Goal: Complete application form

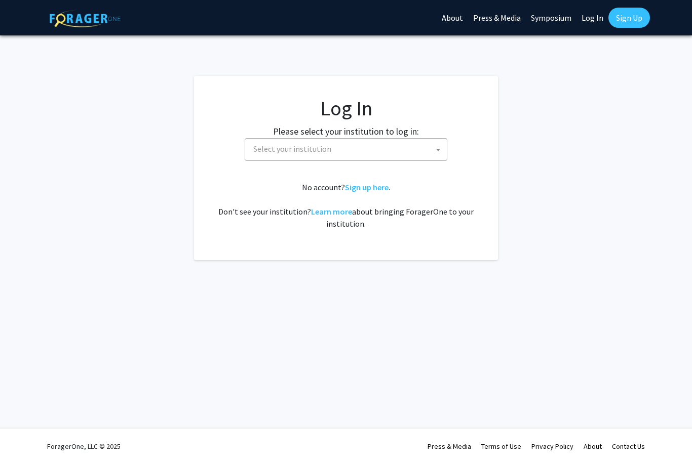
select select
click at [365, 153] on span "Select your institution" at bounding box center [347, 149] width 197 height 21
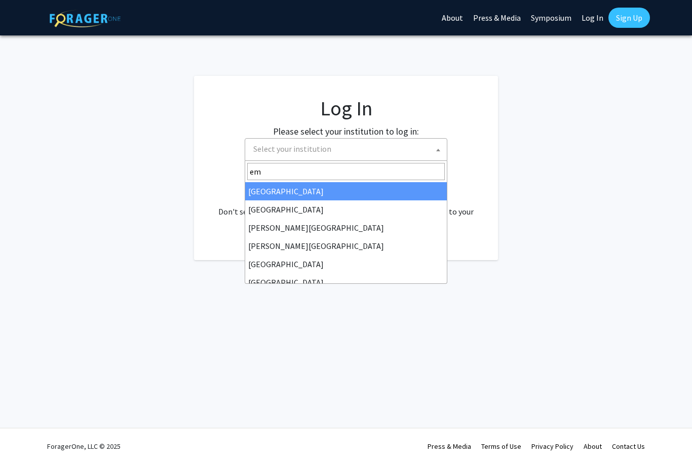
type input "emo"
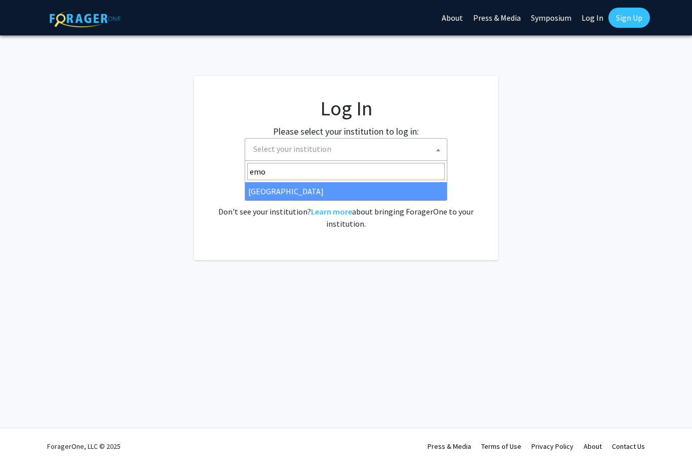
select select "12"
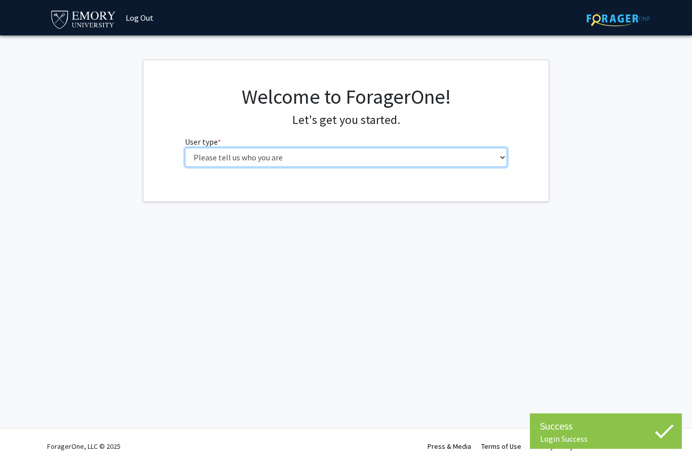
click at [202, 157] on select "Please tell us who you are Undergraduate Student Master's Student Doctoral Cand…" at bounding box center [346, 157] width 322 height 19
select select "1: undergrad"
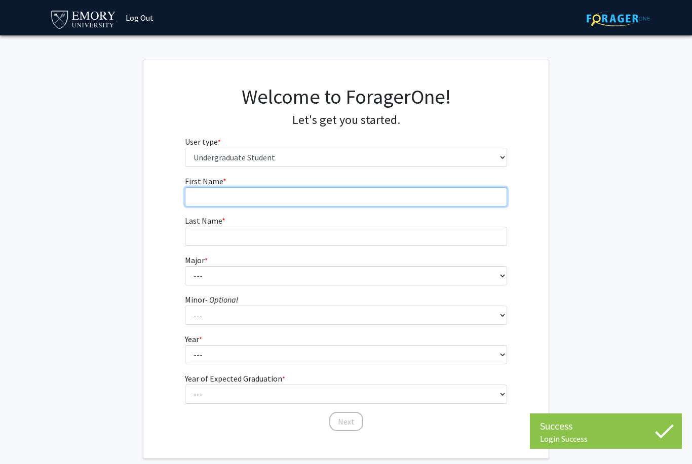
click at [351, 188] on input "First Name * required" at bounding box center [346, 196] width 322 height 19
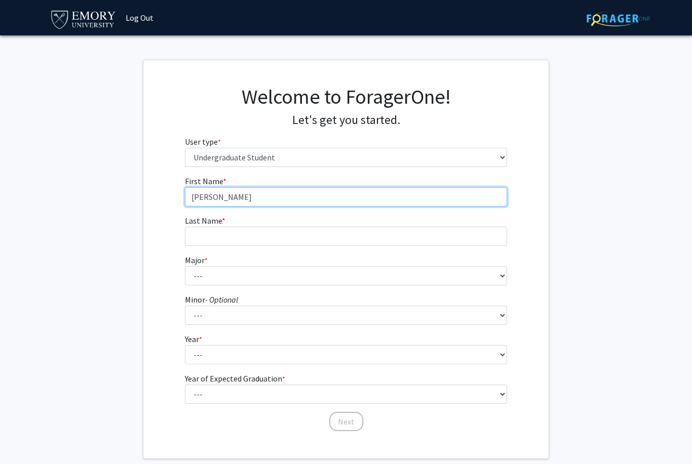
type input "[PERSON_NAME]"
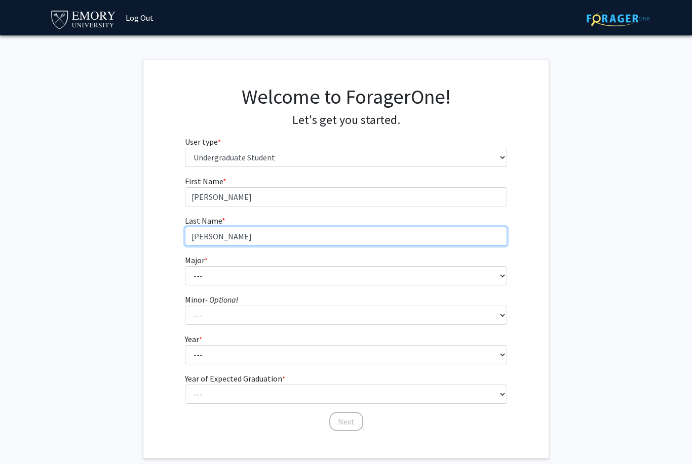
type input "[PERSON_NAME]"
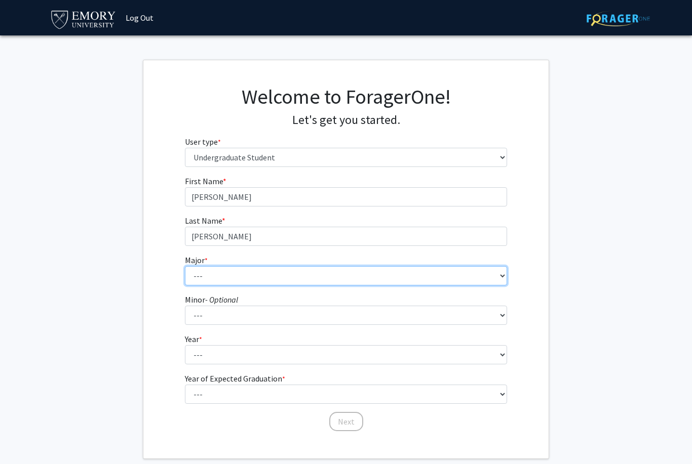
click at [392, 276] on select "--- Accounting African American Studies African Studies American Studies Analyt…" at bounding box center [346, 275] width 322 height 19
select select "12: 973"
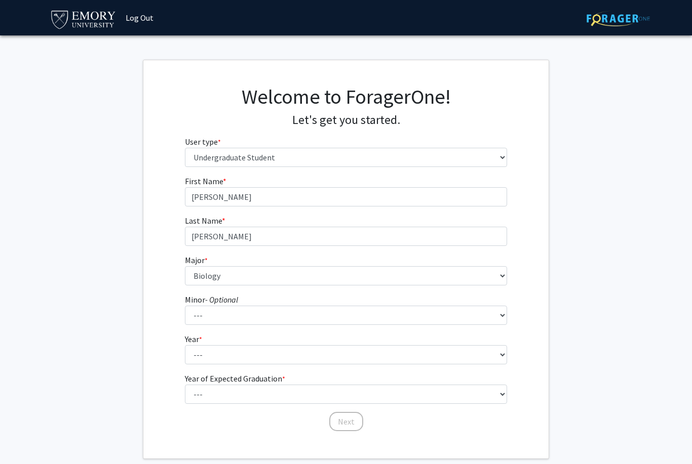
click at [264, 327] on form "First Name * required [PERSON_NAME] Last Name * required [PERSON_NAME] * requir…" at bounding box center [346, 298] width 322 height 247
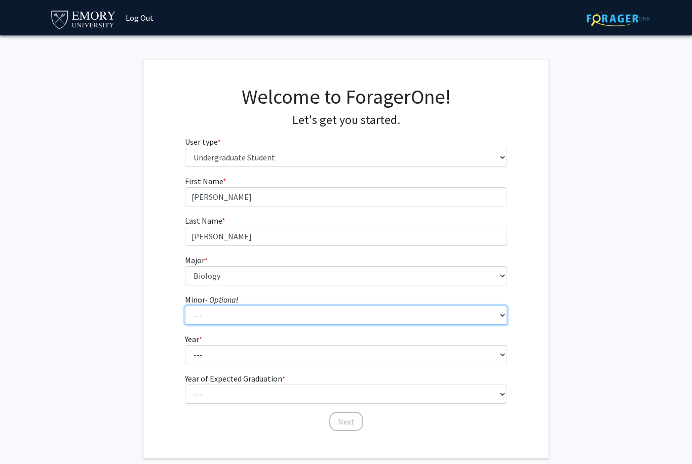
click at [269, 319] on select "--- African American Studies African Studies American Studies Ancient Mediterra…" at bounding box center [346, 315] width 322 height 19
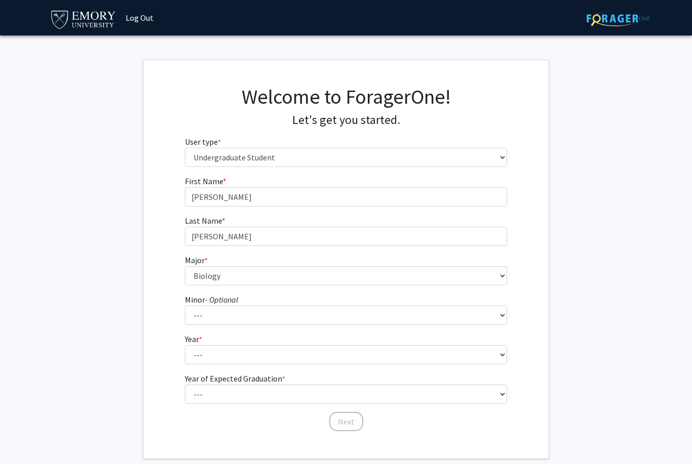
click at [0, 0] on html "Skip navigation Log Out Complete your profile × To continue, you need to make s…" at bounding box center [346, 232] width 692 height 464
